Goal: Check status: Check status

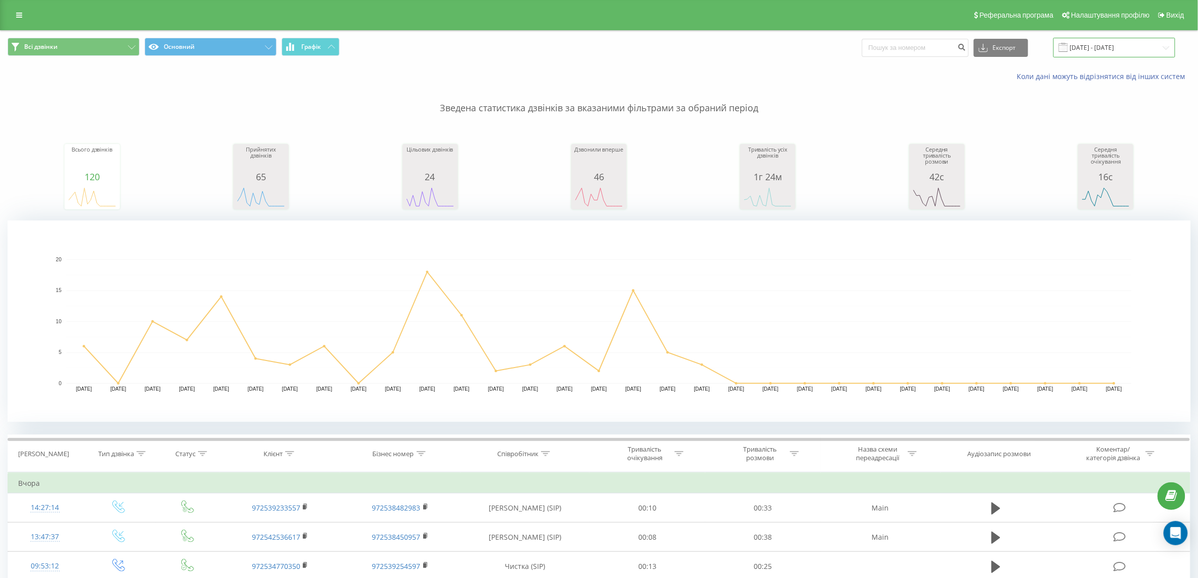
click at [1149, 46] on input "[DATE] - [DATE]" at bounding box center [1115, 48] width 122 height 20
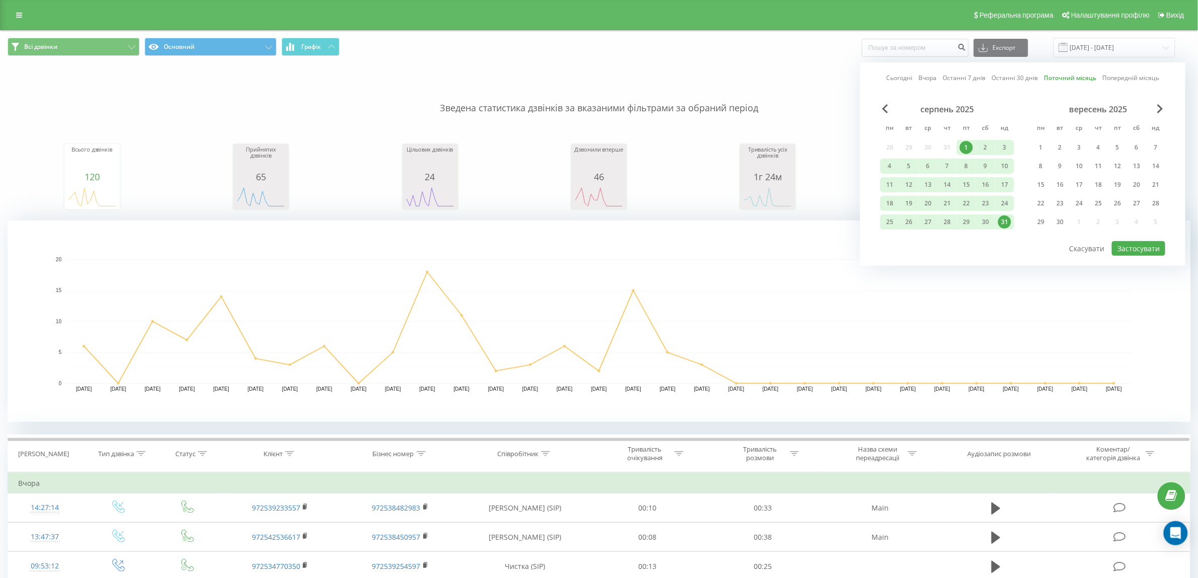
click at [972, 145] on div "1" at bounding box center [966, 147] width 13 height 13
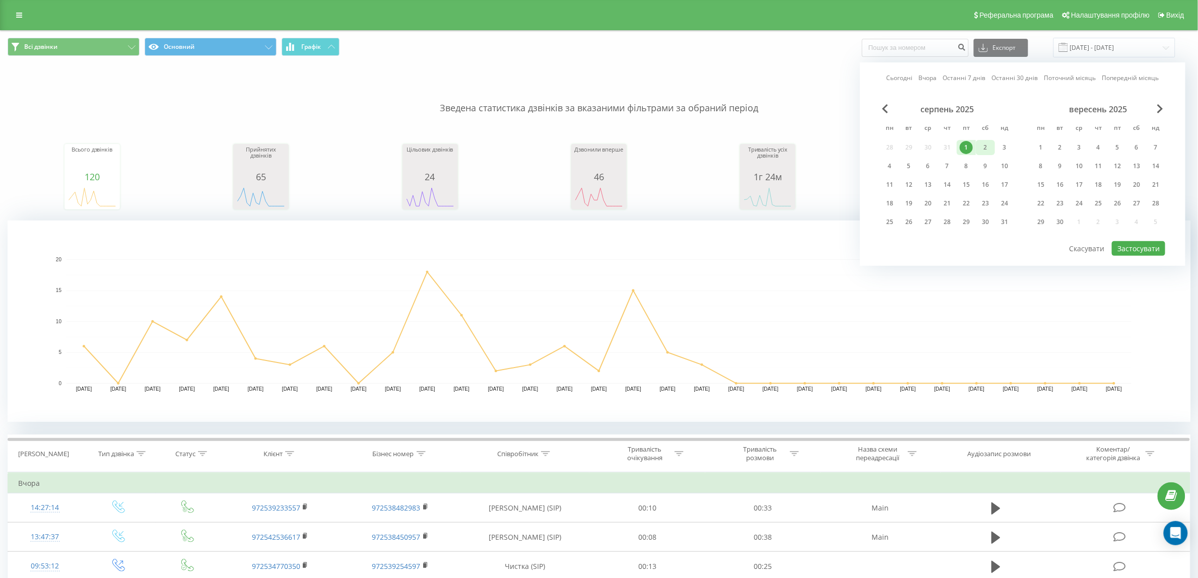
click at [984, 145] on div "2" at bounding box center [985, 147] width 13 height 13
click at [1150, 241] on button "Застосувати" at bounding box center [1138, 248] width 53 height 15
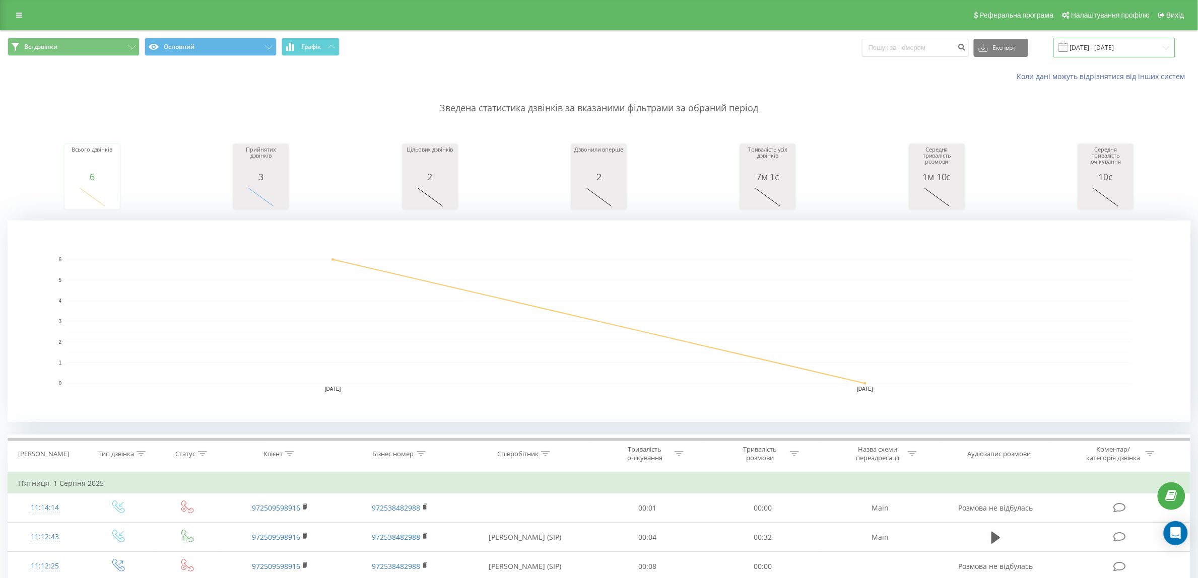
click at [1146, 46] on input "[DATE] - [DATE]" at bounding box center [1115, 48] width 122 height 20
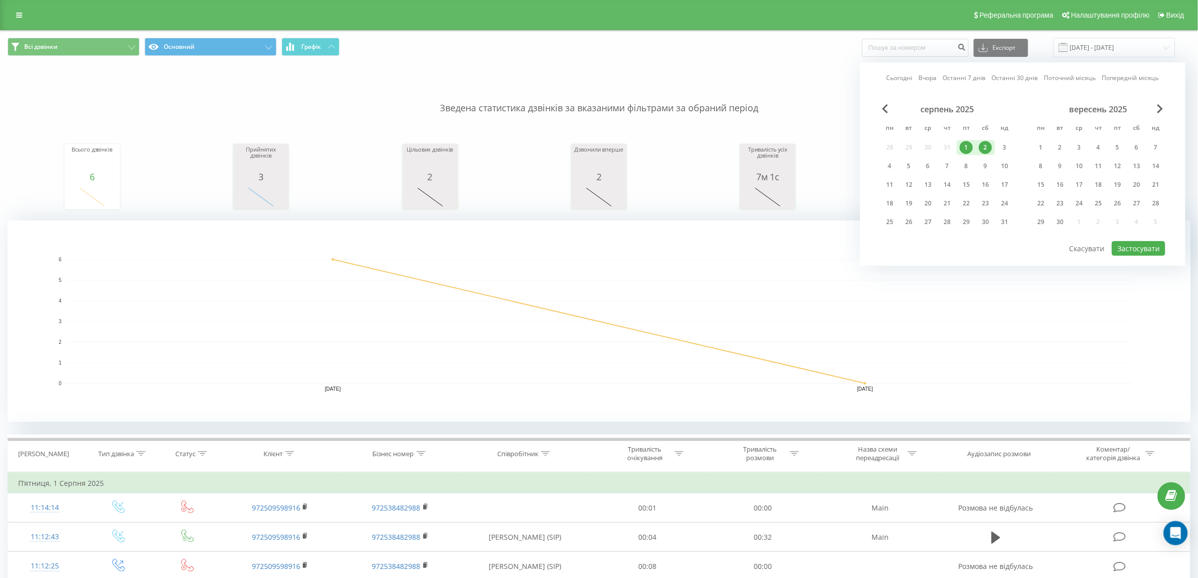
click at [966, 147] on div "1" at bounding box center [966, 147] width 13 height 13
click at [1006, 218] on div "31" at bounding box center [1004, 222] width 13 height 13
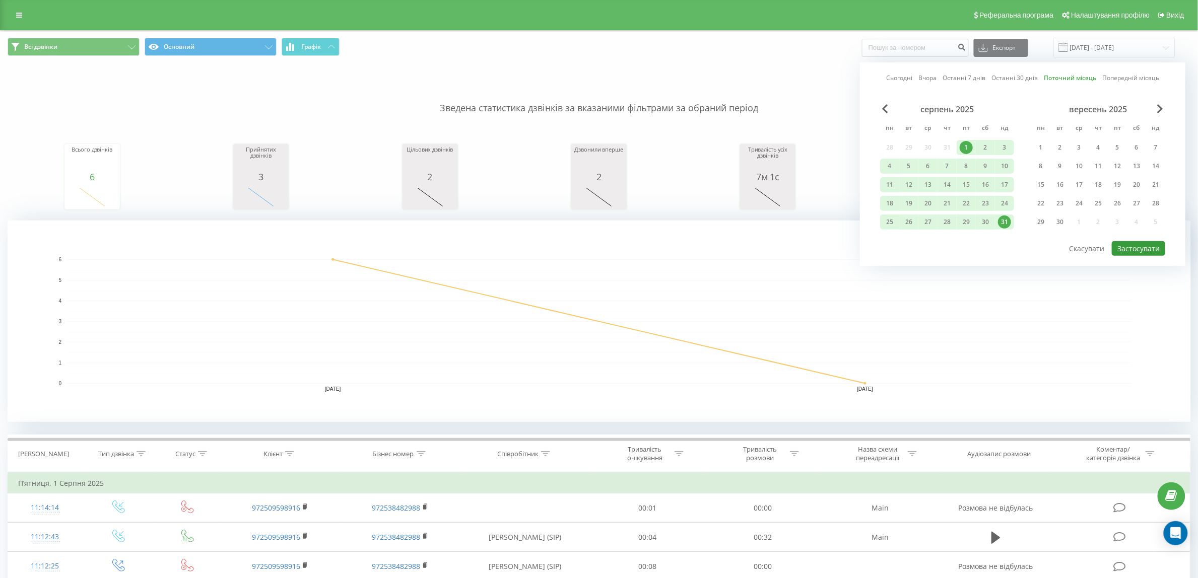
click at [1145, 247] on button "Застосувати" at bounding box center [1138, 248] width 53 height 15
type input "[DATE] - [DATE]"
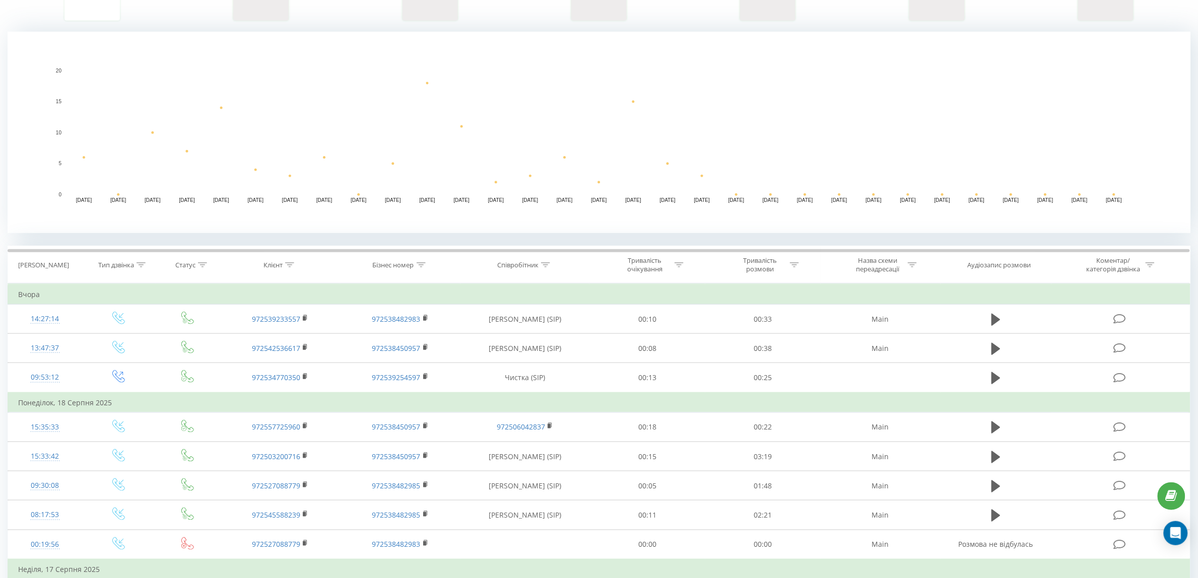
scroll to position [378, 0]
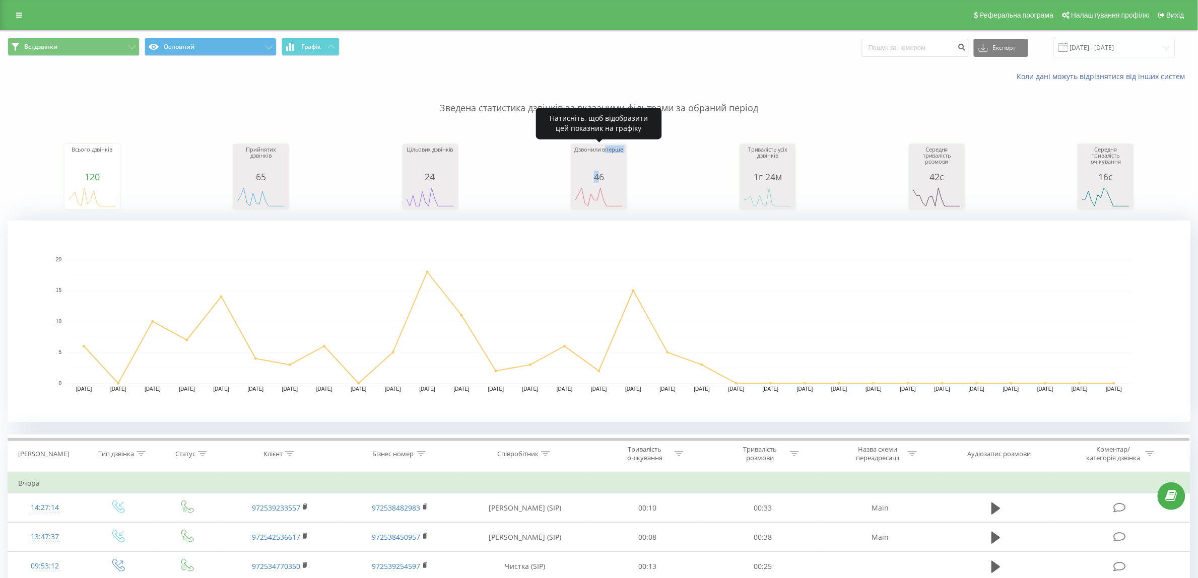
click at [601, 170] on div "Дзвонили вперше 46" at bounding box center [599, 164] width 50 height 35
click at [604, 190] on rect "A chart." at bounding box center [599, 197] width 50 height 19
click at [605, 192] on rect "A chart." at bounding box center [599, 197] width 50 height 19
click at [612, 193] on rect "A chart." at bounding box center [599, 197] width 50 height 19
